Goal: Information Seeking & Learning: Learn about a topic

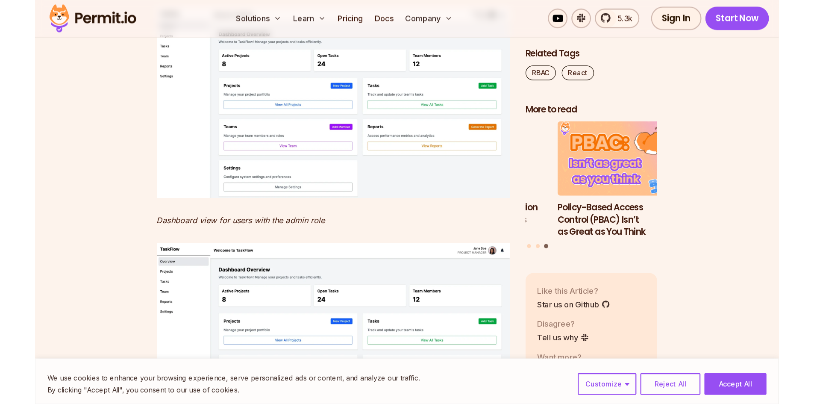
scroll to position [7311, 0]
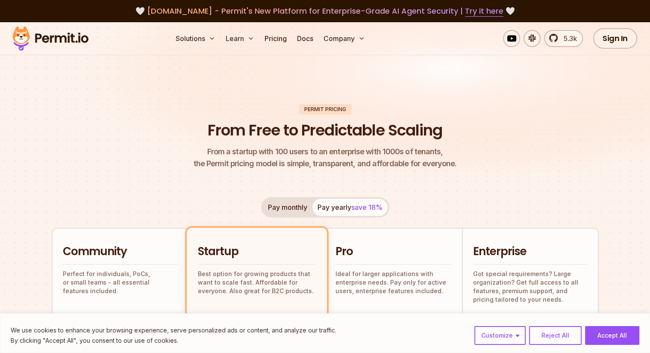
click at [166, 149] on header "Permit Pricing From Free to Predictable Scaling From a startup with 100 users t…" at bounding box center [325, 137] width 547 height 66
click at [608, 333] on button "Accept All" at bounding box center [612, 335] width 54 height 19
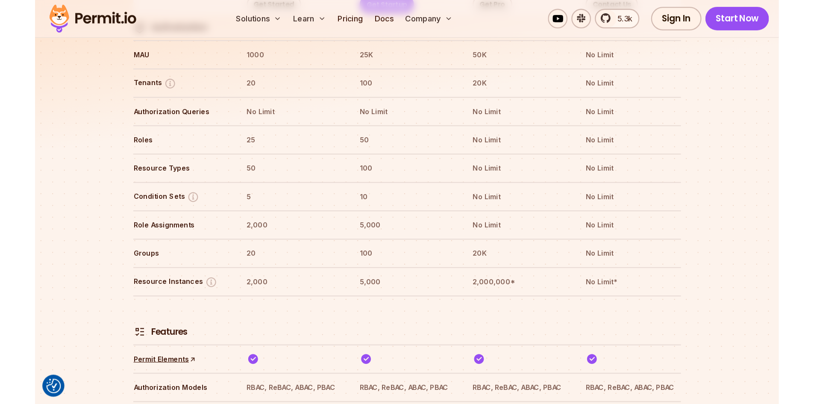
scroll to position [1080, 0]
